Goal: Task Accomplishment & Management: Manage account settings

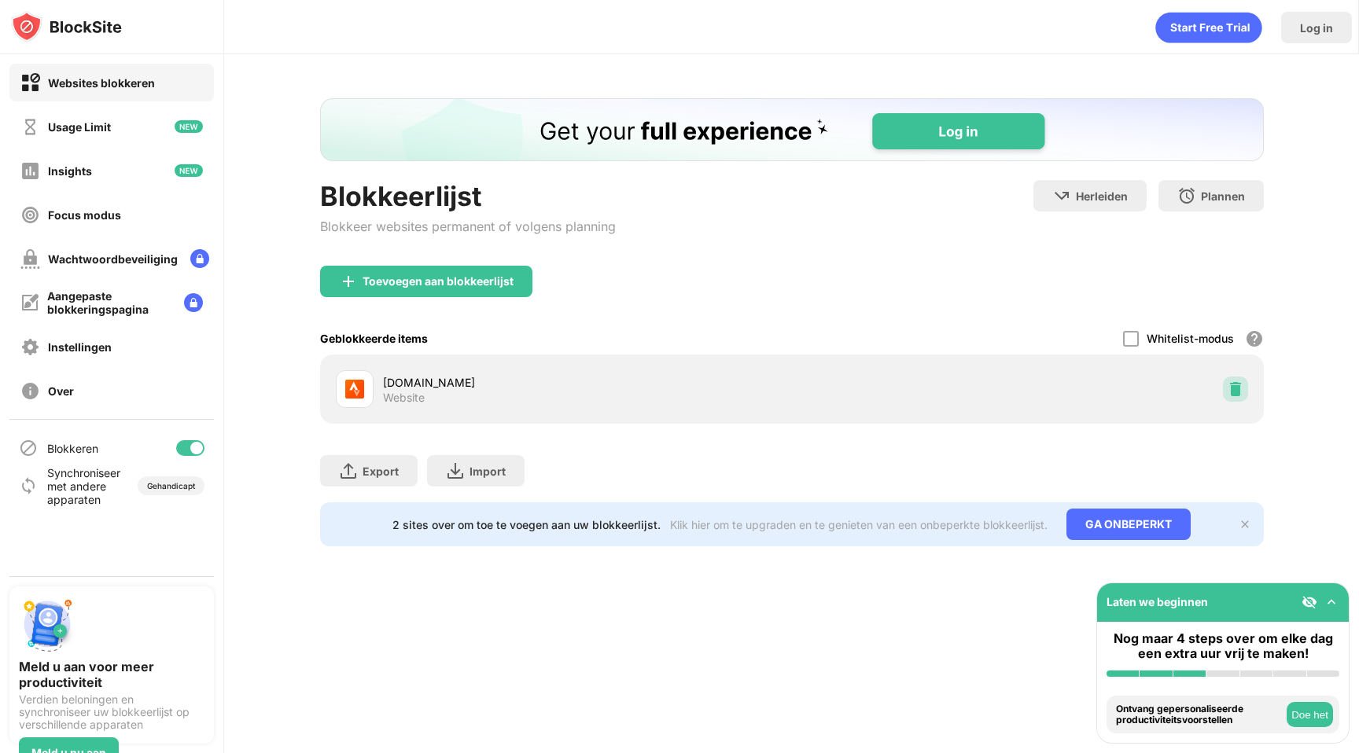
click at [1228, 395] on img at bounding box center [1236, 389] width 16 height 16
